Goal: Information Seeking & Learning: Find specific fact

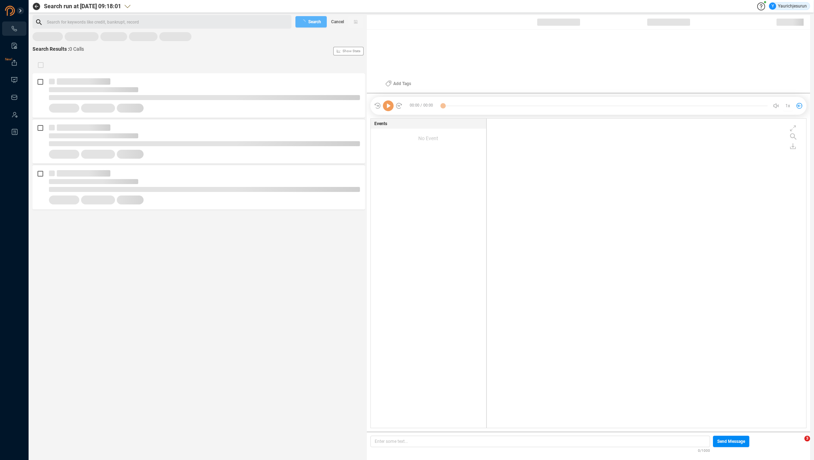
scroll to position [308, 316]
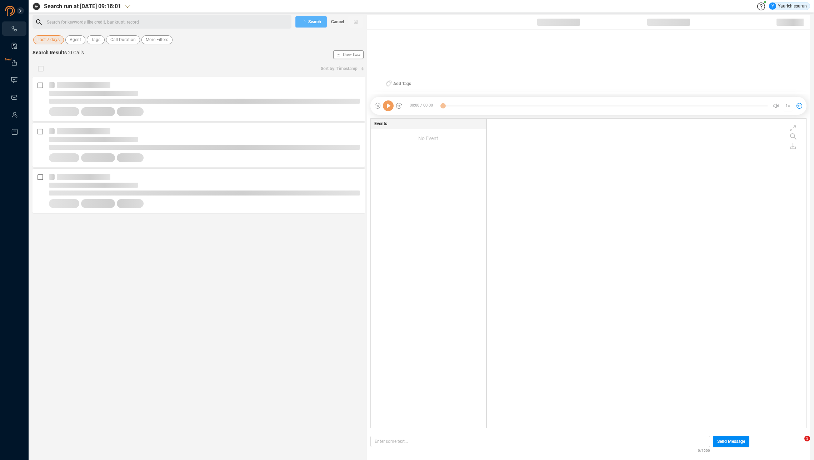
click at [46, 40] on span "Last 7 days" at bounding box center [49, 39] width 22 height 9
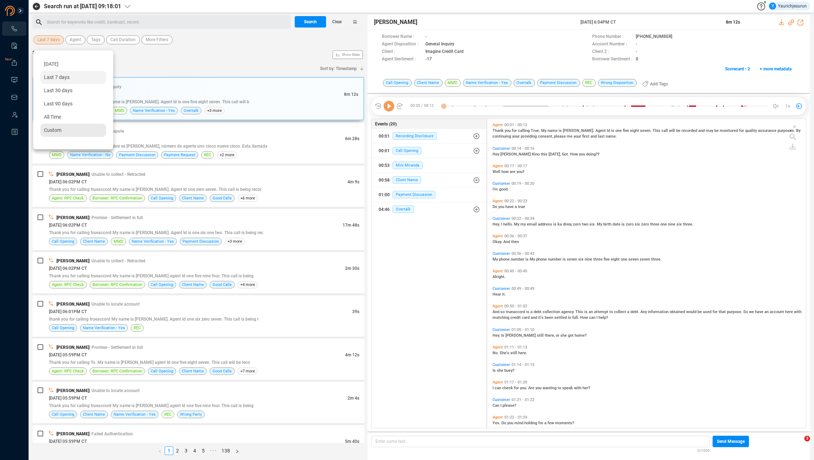
scroll to position [307, 315]
click at [56, 127] on span "Custom" at bounding box center [53, 130] width 18 height 6
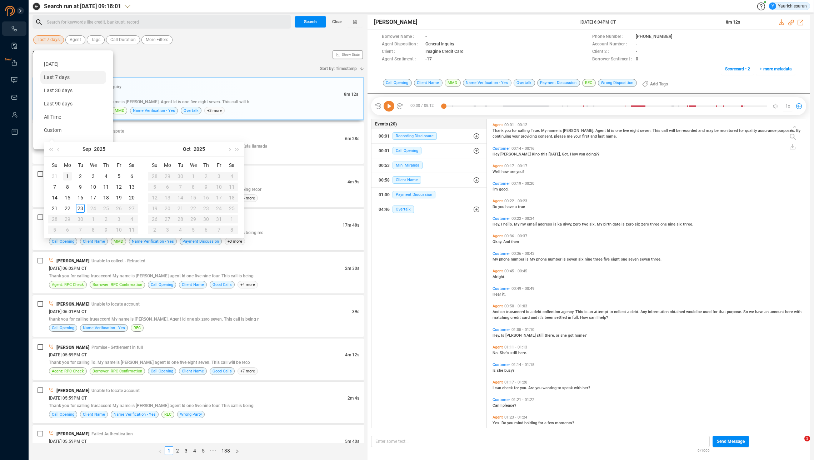
type input "[DATE]"
click at [69, 174] on div "1" at bounding box center [67, 176] width 9 height 9
type input "[DATE]"
click at [81, 206] on div "23" at bounding box center [80, 208] width 9 height 9
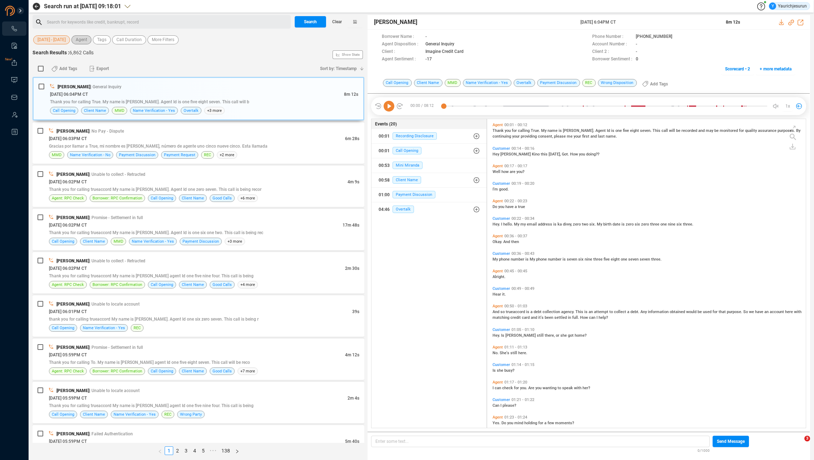
click at [86, 40] on span "Agent" at bounding box center [81, 39] width 11 height 9
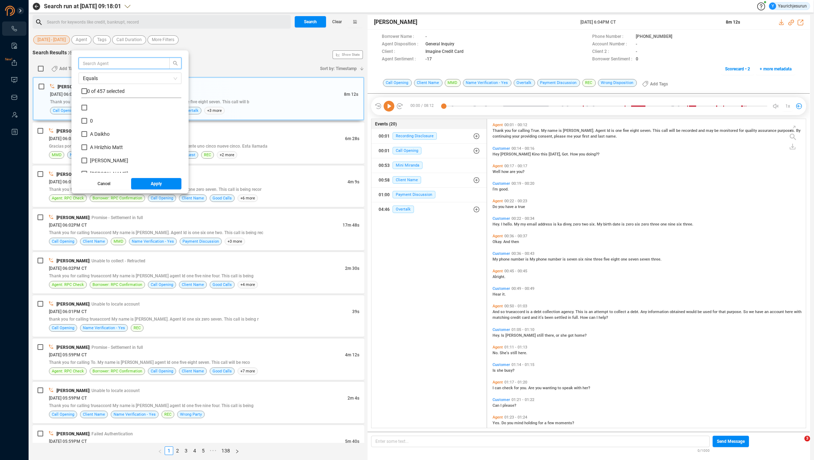
scroll to position [67, 96]
type input "nin"
click at [94, 108] on b "Nin" at bounding box center [94, 108] width 8 height 6
click at [87, 108] on input "Nin gdeih [PERSON_NAME]" at bounding box center [84, 108] width 6 height 6
checkbox input "true"
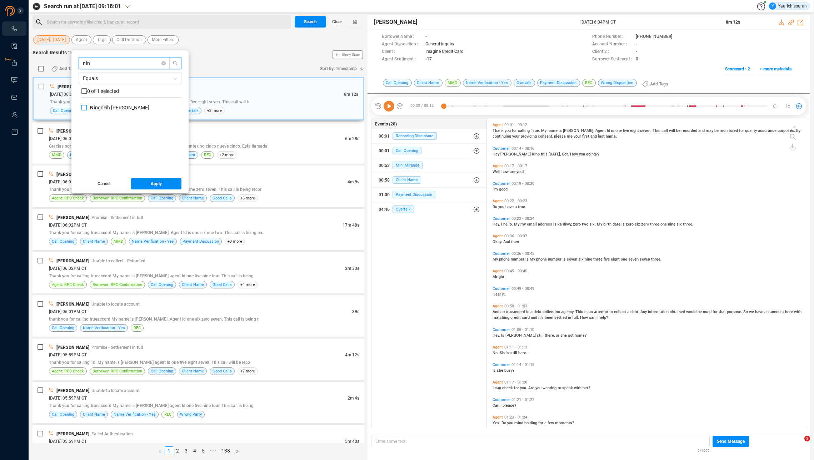
checkbox input "true"
drag, startPoint x: 154, startPoint y: 184, endPoint x: 154, endPoint y: 178, distance: 5.4
click at [154, 181] on span "Apply" at bounding box center [156, 183] width 11 height 11
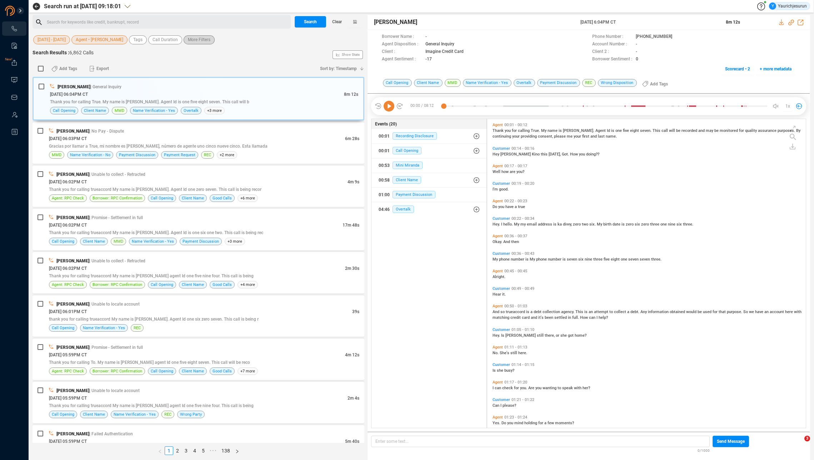
click at [188, 38] on span "More Filters" at bounding box center [199, 39] width 23 height 9
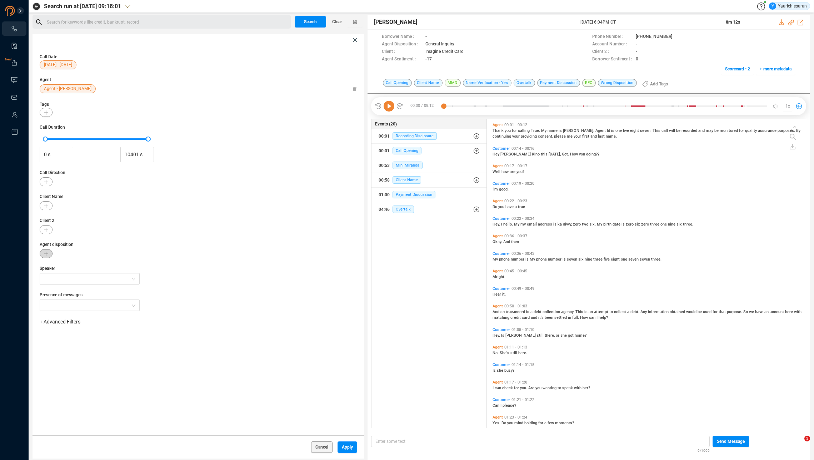
click at [44, 253] on icon "button" at bounding box center [46, 253] width 4 height 4
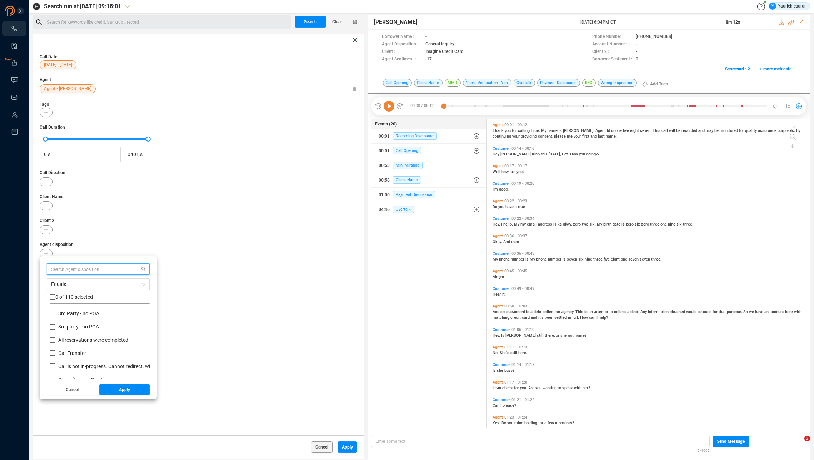
click at [92, 265] on input "text" at bounding box center [89, 269] width 76 height 8
type input "no"
click at [79, 366] on span "No Pay - Bankruptcy" at bounding box center [80, 366] width 44 height 6
click at [55, 366] on input "No Pay - Bankruptcy" at bounding box center [53, 366] width 6 height 6
checkbox input "true"
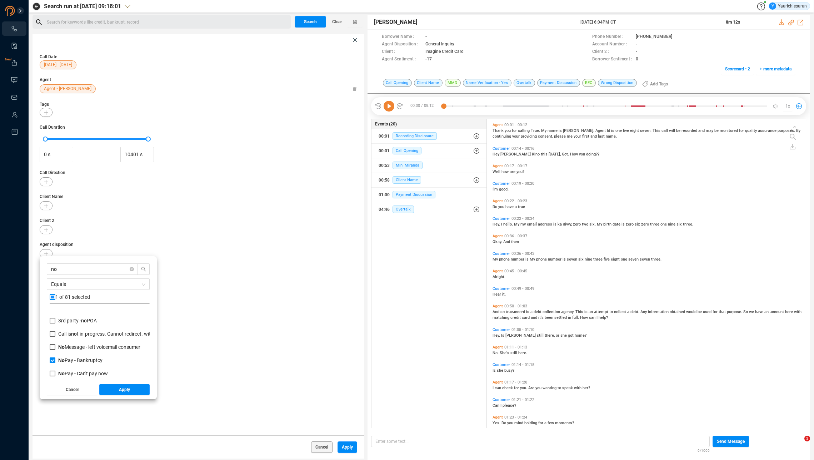
scroll to position [7, 0]
click at [79, 374] on span "No Pay - Can't pay now" at bounding box center [83, 373] width 50 height 6
click at [55, 374] on input "No Pay - Can't pay now" at bounding box center [53, 373] width 6 height 6
checkbox input "true"
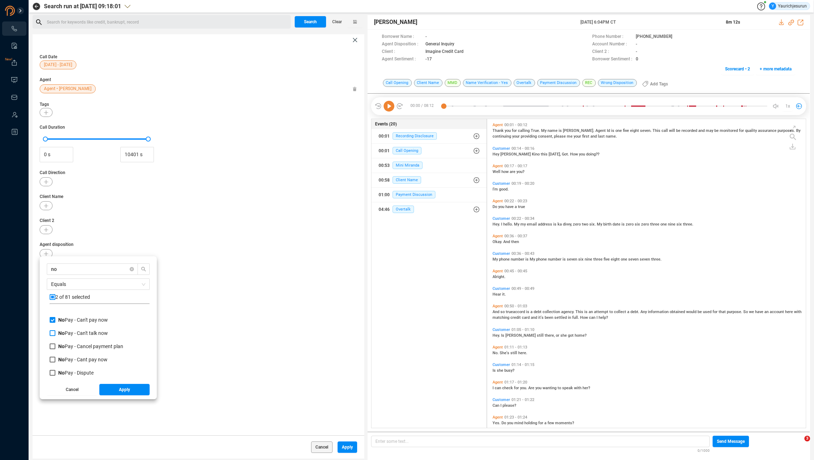
click at [88, 333] on span "No Pay - Can't talk now" at bounding box center [83, 333] width 50 height 6
click at [55, 333] on input "No Pay - Can't talk now" at bounding box center [53, 333] width 6 height 6
checkbox input "true"
click at [88, 344] on span "No Pay - Cancel payment plan" at bounding box center [90, 346] width 65 height 6
click at [55, 344] on input "No Pay - Cancel payment plan" at bounding box center [53, 346] width 6 height 6
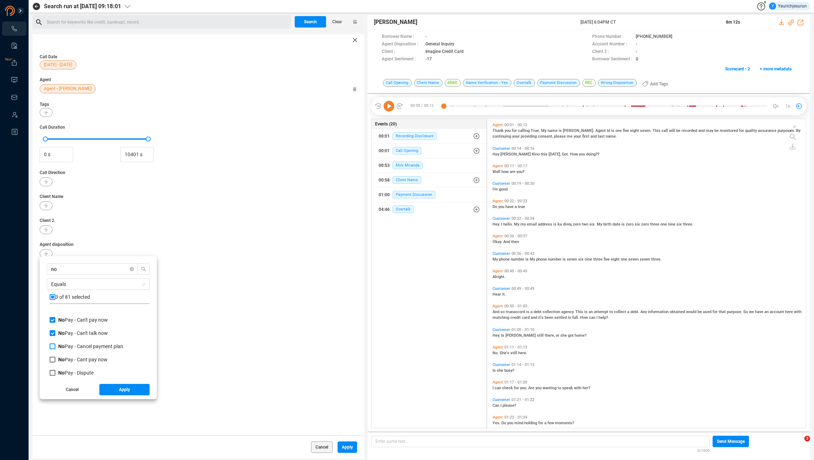
checkbox input "true"
click at [86, 358] on span "No Pay - Cant pay now" at bounding box center [82, 360] width 49 height 6
click at [55, 358] on input "No Pay - Cant pay now" at bounding box center [53, 360] width 6 height 6
checkbox input "true"
click at [84, 371] on span "No Pay - Dispute" at bounding box center [75, 373] width 35 height 6
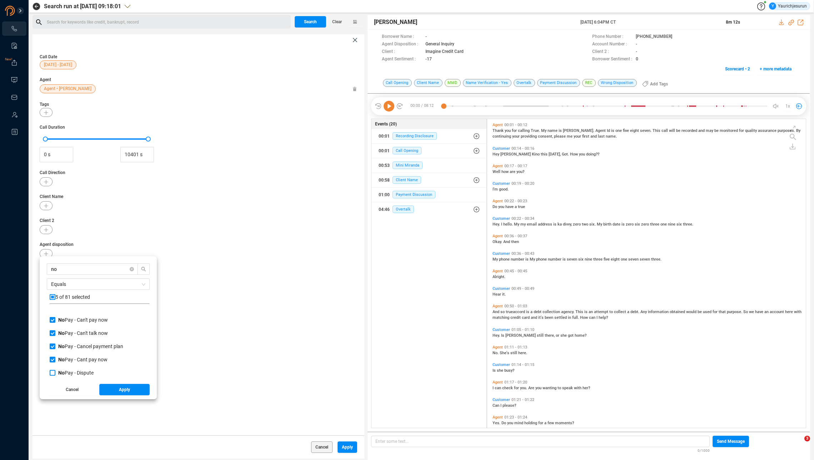
click at [55, 371] on input "No Pay - Dispute" at bounding box center [53, 373] width 6 height 6
checkbox input "true"
click at [90, 349] on span "No Pay - Never pay" at bounding box center [78, 351] width 41 height 6
click at [55, 349] on input "No Pay - Never pay" at bounding box center [53, 351] width 6 height 6
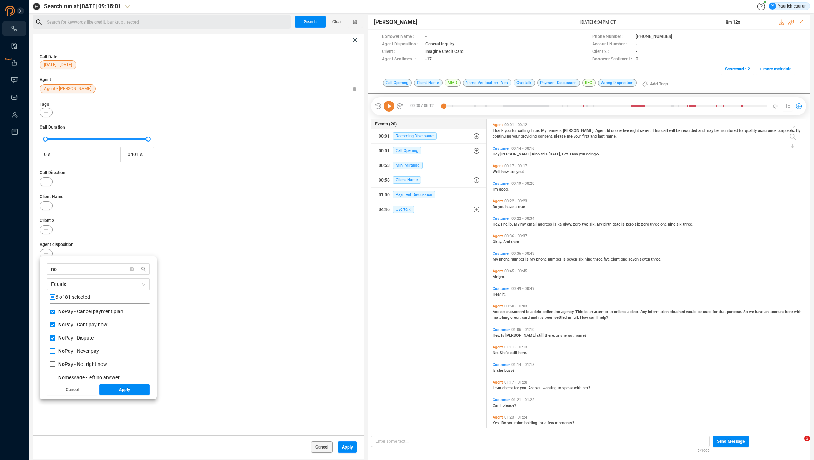
checkbox input "true"
click at [83, 363] on span "No Pay - Not right now" at bounding box center [82, 364] width 49 height 6
click at [55, 363] on input "No Pay - Not right now" at bounding box center [53, 364] width 6 height 6
checkbox input "true"
click at [83, 334] on label "No Pay - Dispute" at bounding box center [73, 338] width 47 height 8
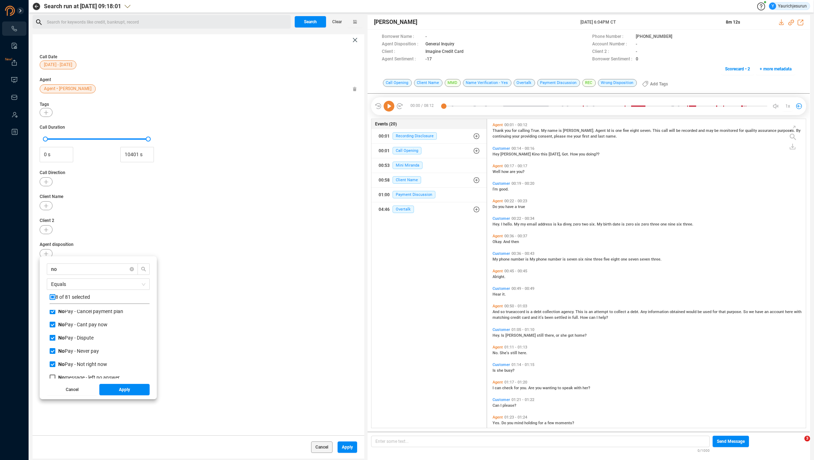
click at [55, 335] on input "No Pay - Dispute" at bounding box center [53, 338] width 6 height 6
checkbox input "false"
click at [96, 321] on span "No Pay - Bankruptcy" at bounding box center [80, 319] width 44 height 6
click at [55, 321] on input "No Pay - Bankruptcy" at bounding box center [53, 319] width 6 height 6
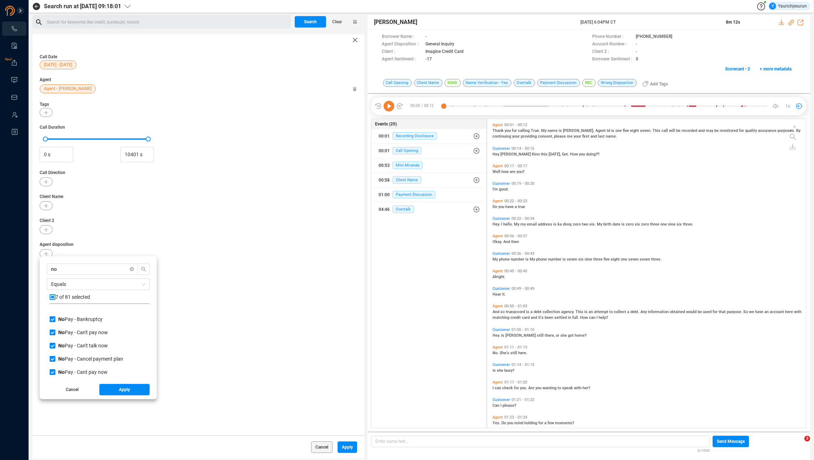
checkbox input "false"
click at [120, 388] on span "Apply" at bounding box center [124, 389] width 11 height 11
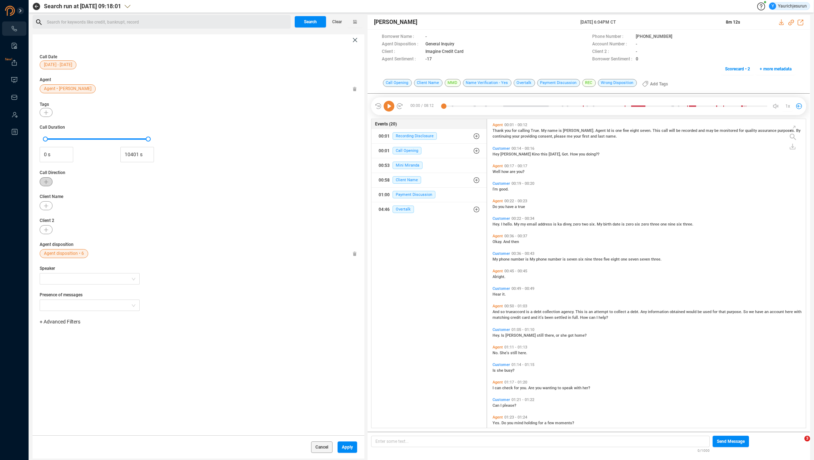
click at [45, 184] on icon "button" at bounding box center [46, 182] width 4 height 4
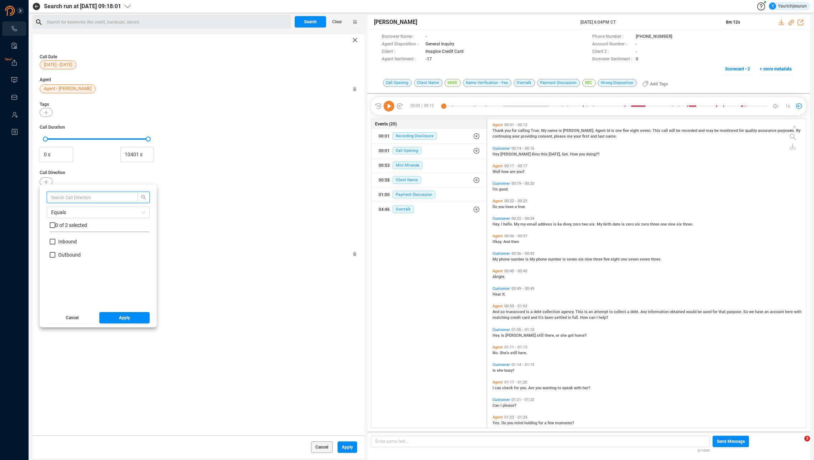
scroll to position [67, 96]
click at [60, 240] on span "Inbound" at bounding box center [67, 242] width 19 height 6
click at [55, 240] on input "Inbound" at bounding box center [53, 242] width 6 height 6
checkbox input "true"
click at [123, 315] on span "Apply" at bounding box center [124, 317] width 11 height 11
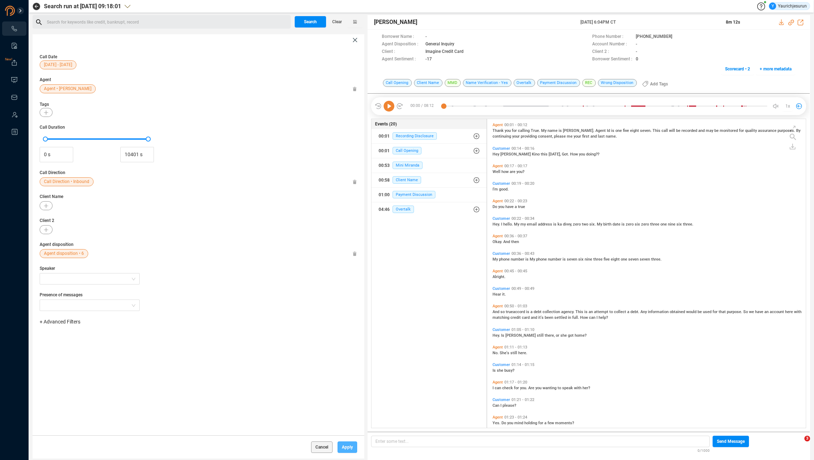
click at [342, 448] on span "Apply" at bounding box center [347, 446] width 11 height 11
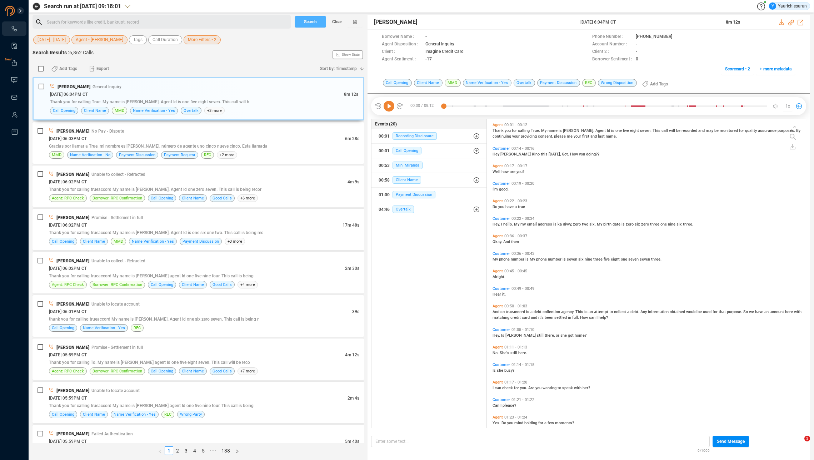
click at [314, 19] on span "Search" at bounding box center [310, 21] width 13 height 11
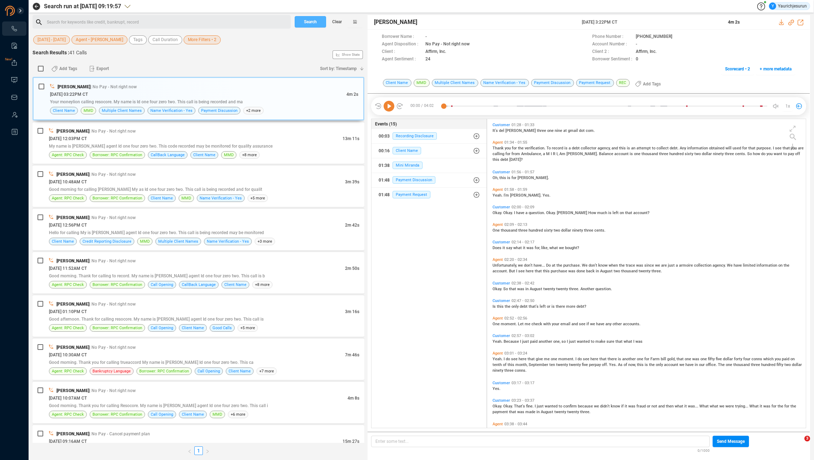
scroll to position [305, 0]
click at [528, 356] on span "that" at bounding box center [532, 357] width 8 height 5
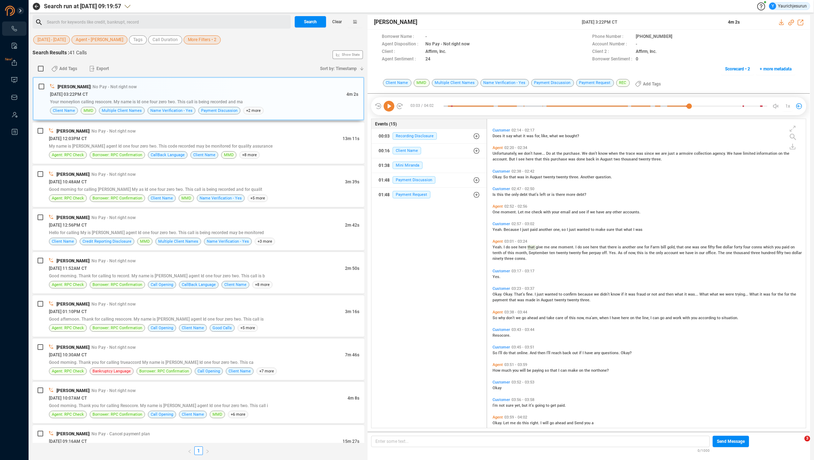
scroll to position [424, 0]
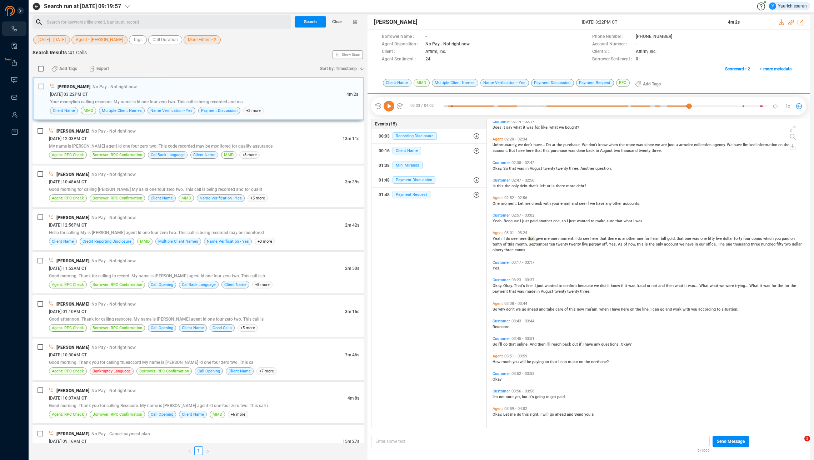
click at [505, 363] on span "much" at bounding box center [507, 361] width 11 height 5
click at [384, 105] on icon at bounding box center [389, 106] width 11 height 11
click at [676, 36] on icon at bounding box center [679, 37] width 6 height 6
click at [203, 137] on div "[DATE] 12:03PM CT" at bounding box center [196, 139] width 294 height 8
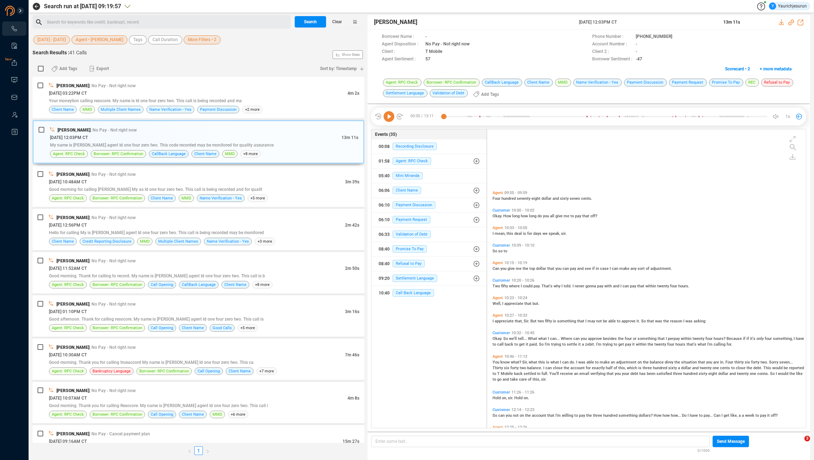
scroll to position [1281, 0]
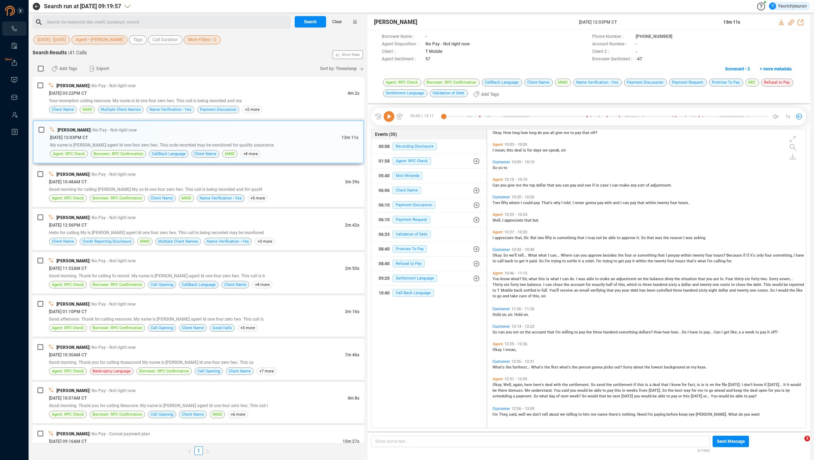
click at [510, 414] on span "said," at bounding box center [513, 414] width 9 height 5
click at [389, 116] on icon at bounding box center [389, 116] width 11 height 11
click at [676, 36] on icon at bounding box center [679, 37] width 6 height 6
click at [150, 177] on div "[PERSON_NAME] | No Pay - Not right now" at bounding box center [204, 174] width 310 height 8
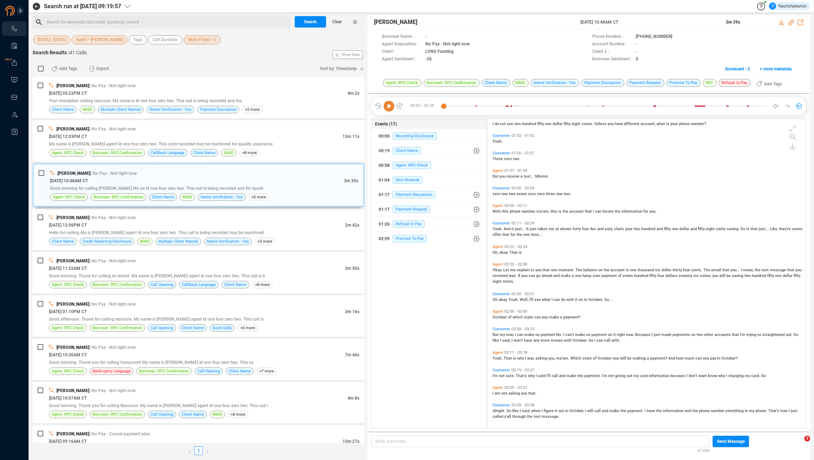
scroll to position [261, 0]
click at [676, 37] on icon at bounding box center [679, 37] width 6 height 6
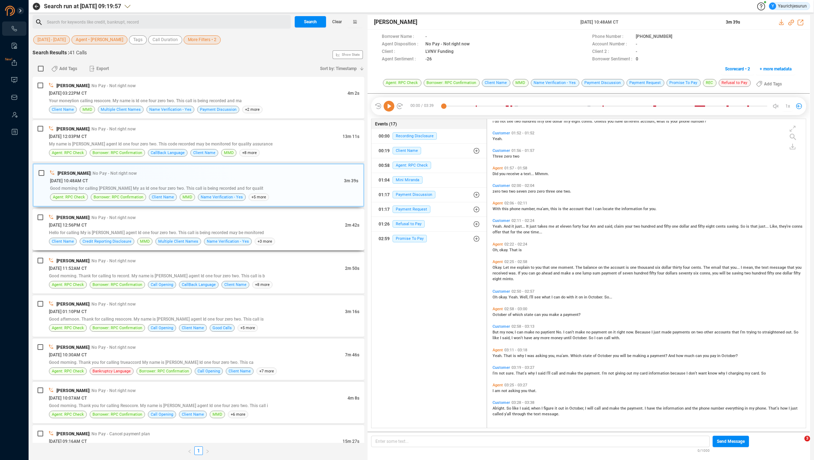
click at [143, 228] on div "[DATE] 12:56PM CT" at bounding box center [197, 225] width 296 height 8
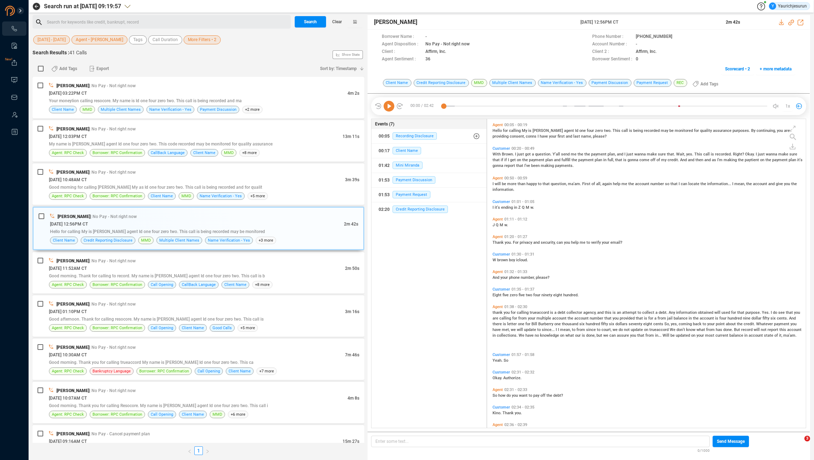
scroll to position [69, 0]
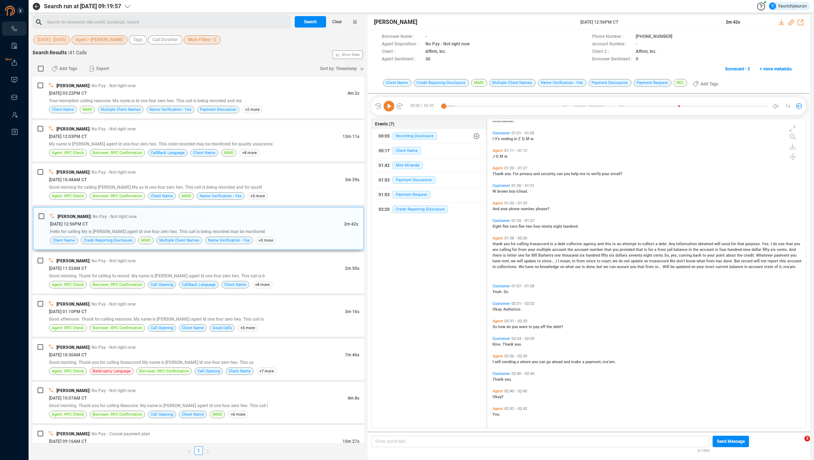
click at [388, 108] on icon at bounding box center [389, 106] width 11 height 11
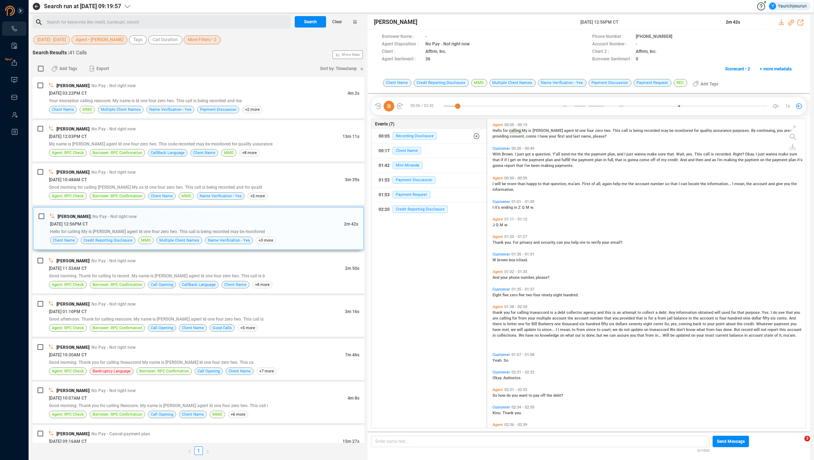
click at [518, 395] on span "you" at bounding box center [515, 395] width 7 height 5
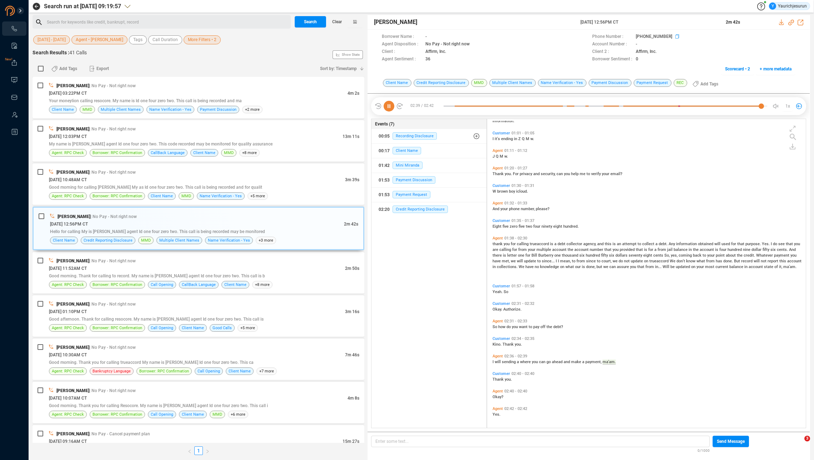
click at [676, 36] on icon at bounding box center [679, 37] width 6 height 6
click at [144, 264] on div "[PERSON_NAME] | No Pay - Not right now" at bounding box center [204, 261] width 310 height 8
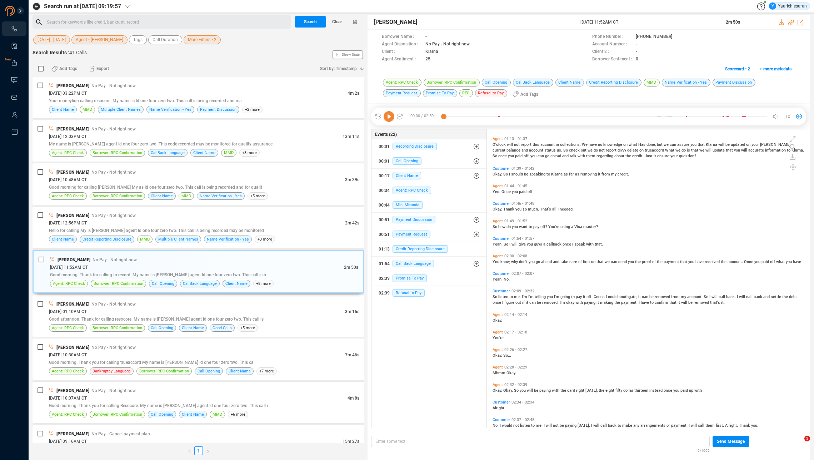
scroll to position [218, 0]
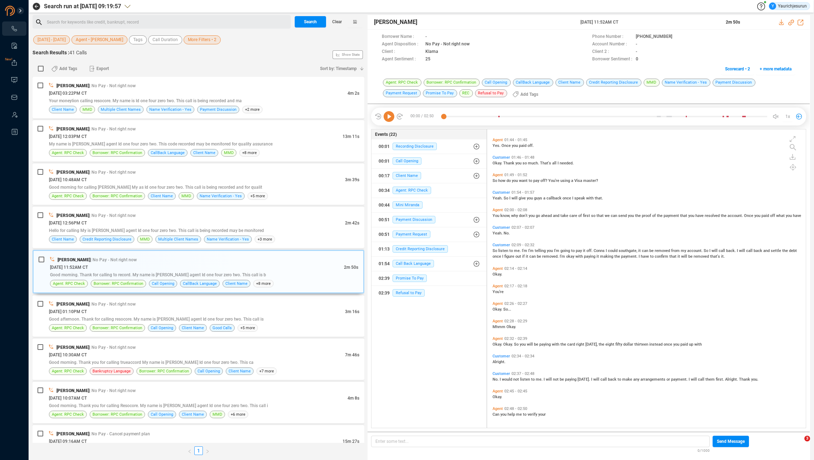
click at [505, 379] on span "would" at bounding box center [507, 379] width 11 height 5
click at [385, 116] on icon at bounding box center [389, 116] width 11 height 11
click at [676, 35] on icon at bounding box center [679, 37] width 6 height 6
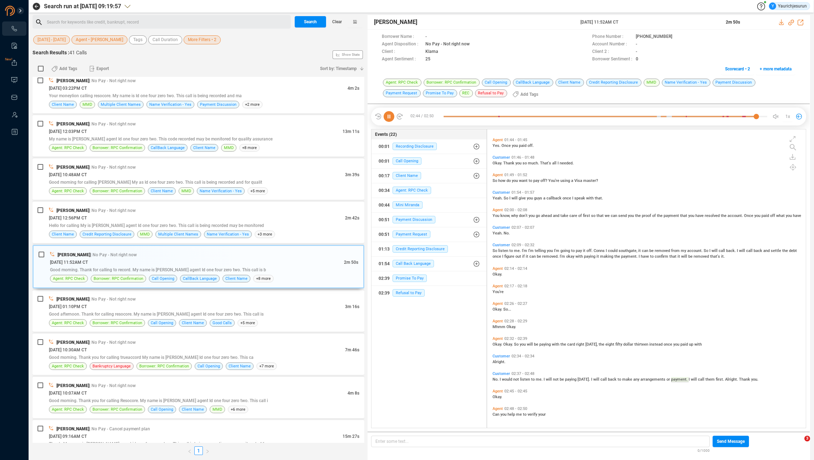
scroll to position [0, 0]
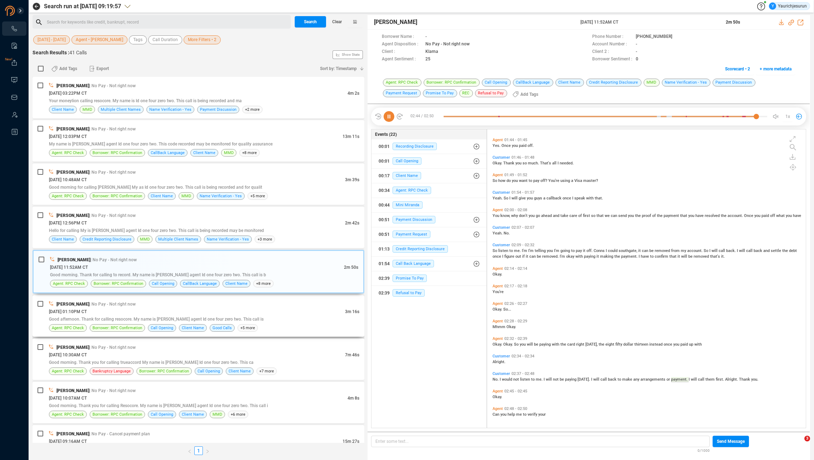
click at [291, 322] on div "Good afternoon. Thank for calling resocore. My name is [PERSON_NAME] agent Id o…" at bounding box center [204, 319] width 310 height 8
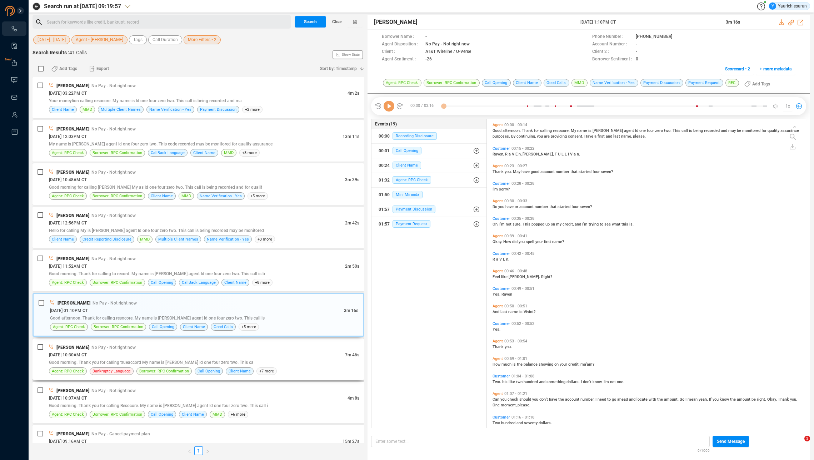
scroll to position [307, 315]
click at [288, 360] on div "Good morning. Thank you for calling trueaccord My name is [PERSON_NAME] Id one …" at bounding box center [204, 362] width 310 height 8
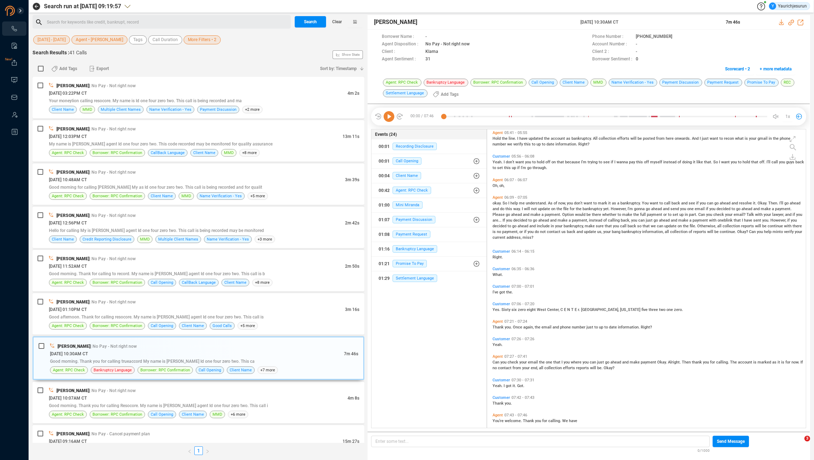
scroll to position [1060, 0]
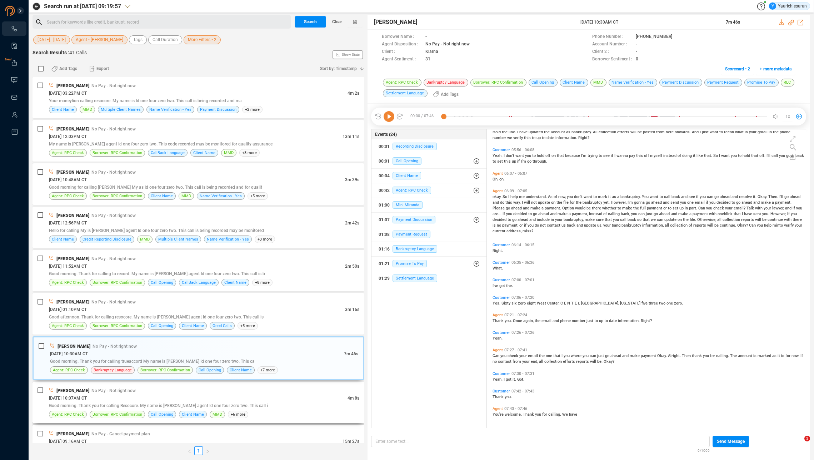
click at [277, 414] on div "Agent: RPC Check Borrower: RPC Confirmation Call Opening Client Name MMD +6 more" at bounding box center [204, 414] width 310 height 8
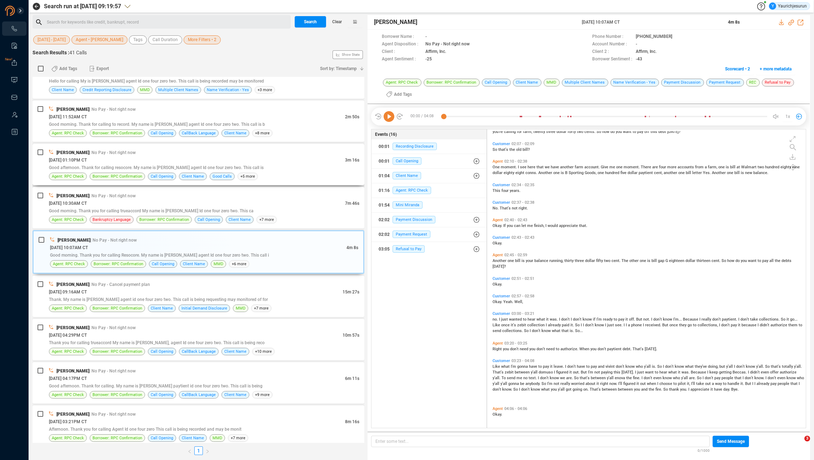
scroll to position [165, 0]
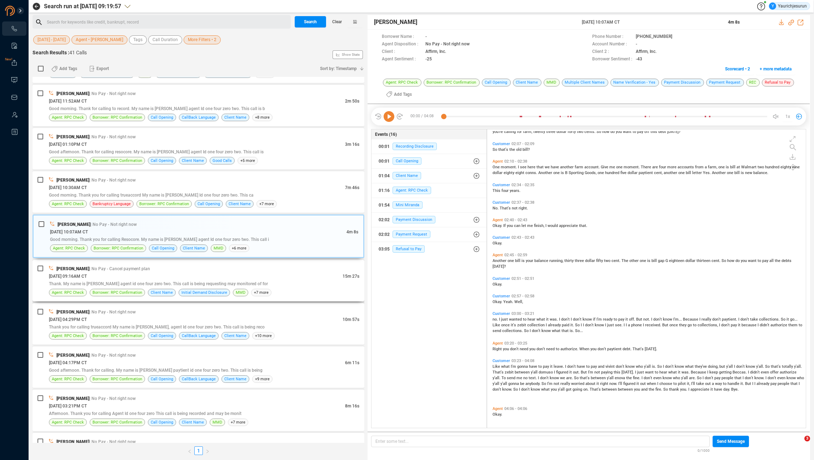
click at [297, 273] on div "[DATE] 09:16AM CT" at bounding box center [196, 276] width 294 height 8
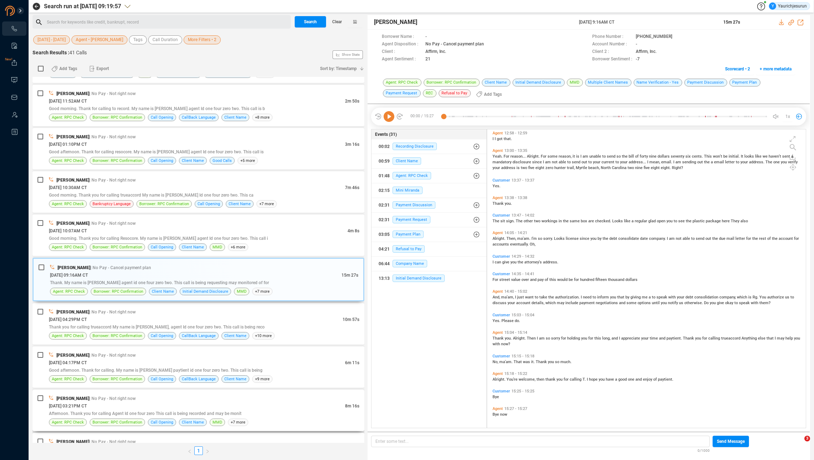
scroll to position [286, 0]
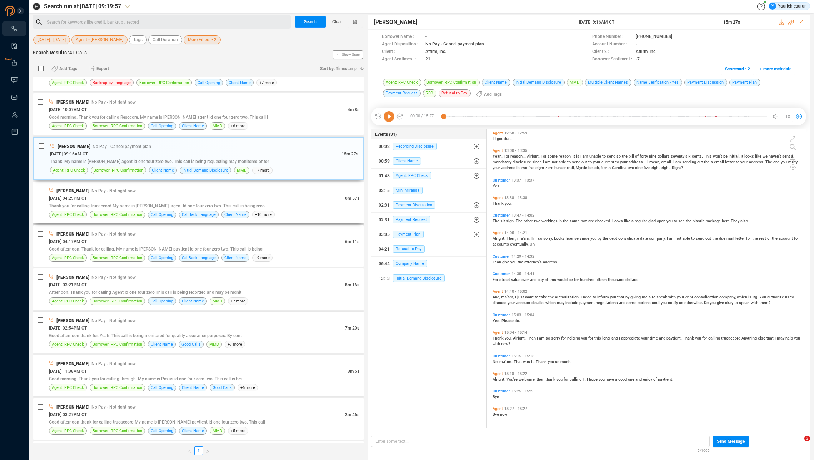
click at [250, 207] on div "Thank you for calling trueaccord My name is [PERSON_NAME], agent Id one four ze…" at bounding box center [204, 206] width 310 height 8
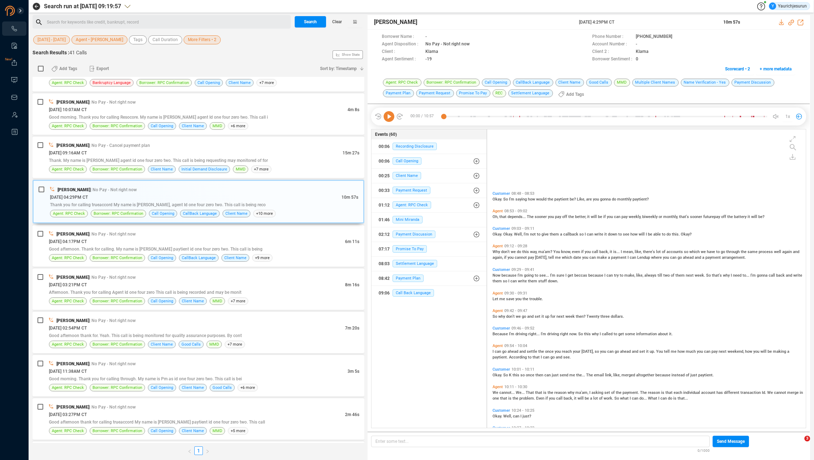
scroll to position [1112, 0]
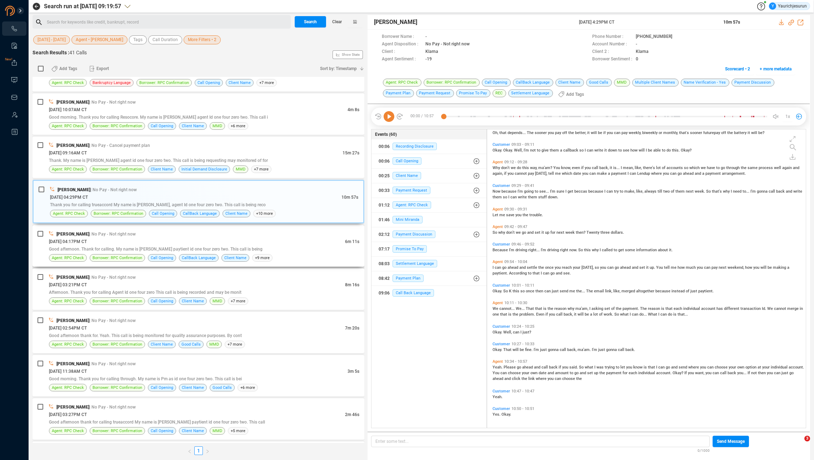
click at [293, 247] on div "Good afternoon. Thank for calling. My name is [PERSON_NAME] paytient id one fou…" at bounding box center [204, 249] width 310 height 8
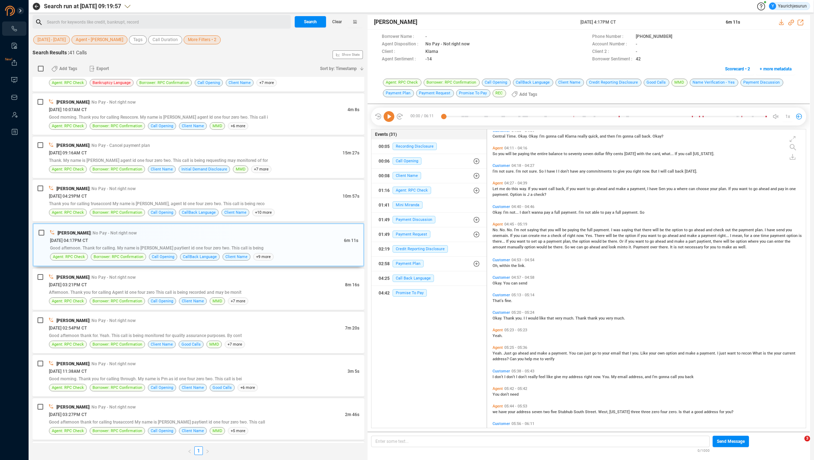
scroll to position [641, 0]
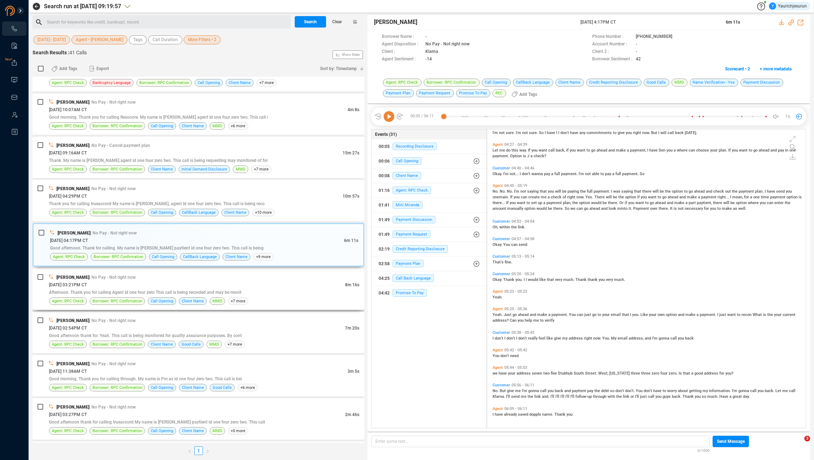
click at [276, 299] on div "Agent: RPC Check Borrower: RPC Confirmation Call Opening Client Name MMD +7 more" at bounding box center [204, 301] width 310 height 8
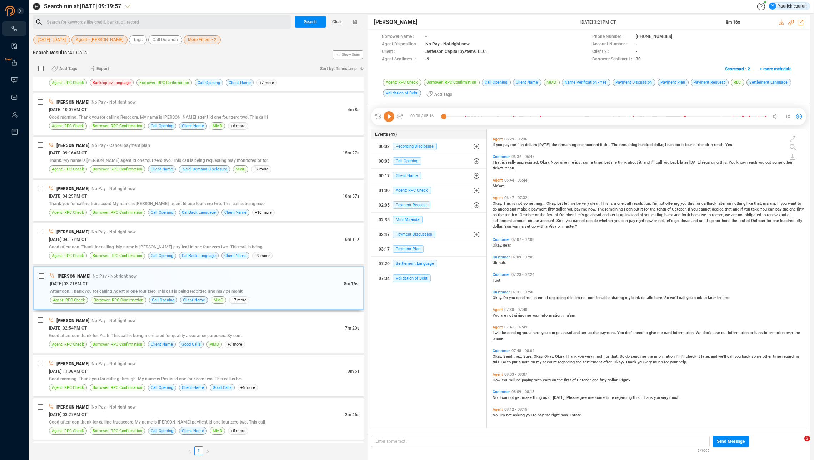
scroll to position [1003, 0]
click at [676, 36] on icon at bounding box center [679, 37] width 6 height 6
click at [275, 332] on div "Good afternoon thank for. Yeah. This call is being monitored for quality assura…" at bounding box center [204, 336] width 310 height 8
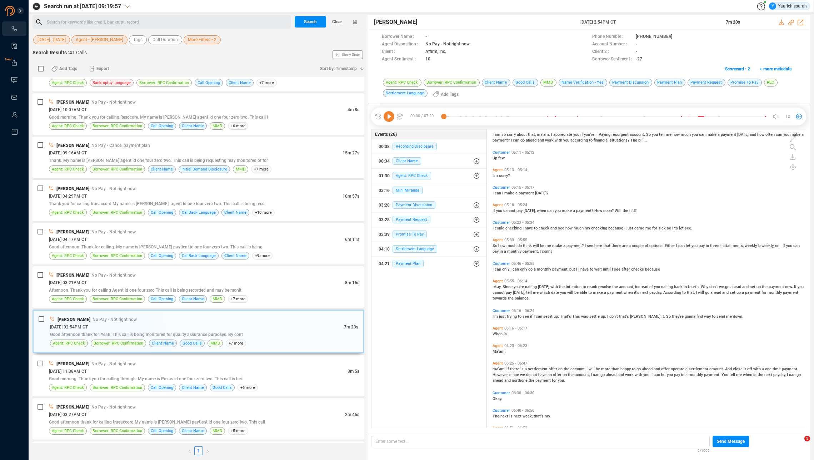
scroll to position [827, 0]
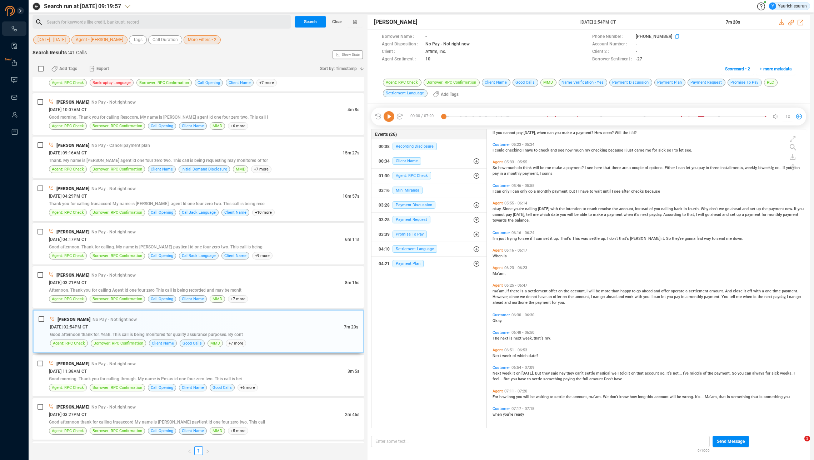
click at [676, 35] on icon at bounding box center [679, 37] width 6 height 6
